Goal: Task Accomplishment & Management: Complete application form

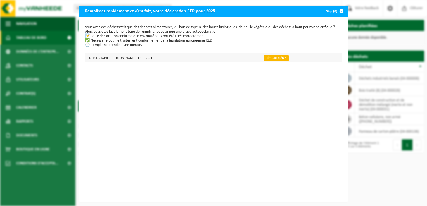
click at [276, 58] on link "👉 Compléter" at bounding box center [276, 58] width 25 height 6
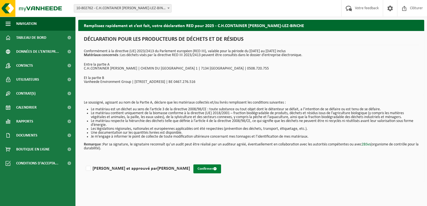
click at [193, 167] on button "Confirmer" at bounding box center [207, 169] width 28 height 9
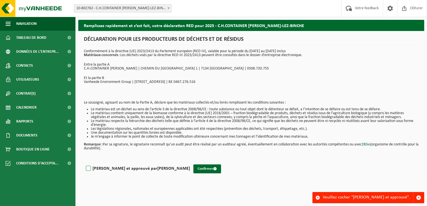
click at [89, 170] on label "[PERSON_NAME] et approuvé par [PERSON_NAME]" at bounding box center [137, 169] width 105 height 8
click at [190, 162] on input "[PERSON_NAME] et approuvé par [PERSON_NAME]" at bounding box center [190, 162] width 0 height 0
checkbox input "true"
click at [193, 169] on button "Confirmer" at bounding box center [207, 169] width 28 height 9
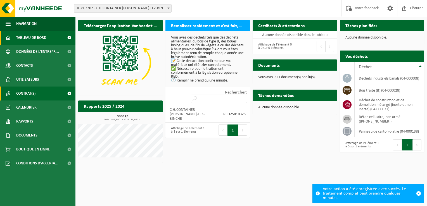
click at [31, 94] on span "Contrat(s)" at bounding box center [25, 94] width 19 height 14
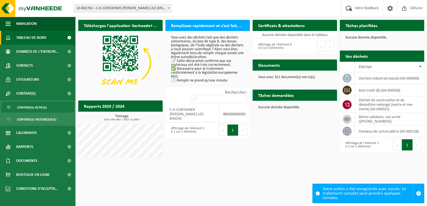
click at [39, 108] on span "Contrat(s) actif(s)" at bounding box center [32, 107] width 30 height 11
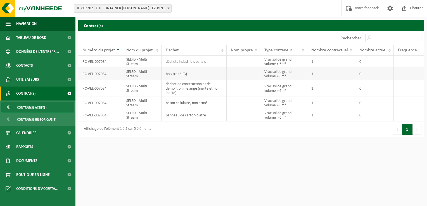
click at [174, 75] on td "bois traité (B)" at bounding box center [194, 74] width 65 height 12
click at [103, 73] on td "RC-VEL-007084" at bounding box center [100, 74] width 44 height 12
click at [272, 73] on td "Vrac solide grand volume > 6m³" at bounding box center [283, 74] width 47 height 12
click at [150, 75] on td "SELFD - Multi Stream" at bounding box center [141, 74] width 39 height 12
click at [131, 74] on td "SELFD - Multi Stream" at bounding box center [141, 74] width 39 height 12
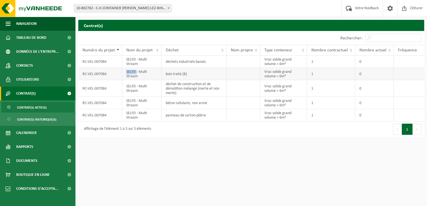
click at [131, 74] on td "SELFD - Multi Stream" at bounding box center [141, 74] width 39 height 12
